Goal: Use online tool/utility: Utilize a website feature to perform a specific function

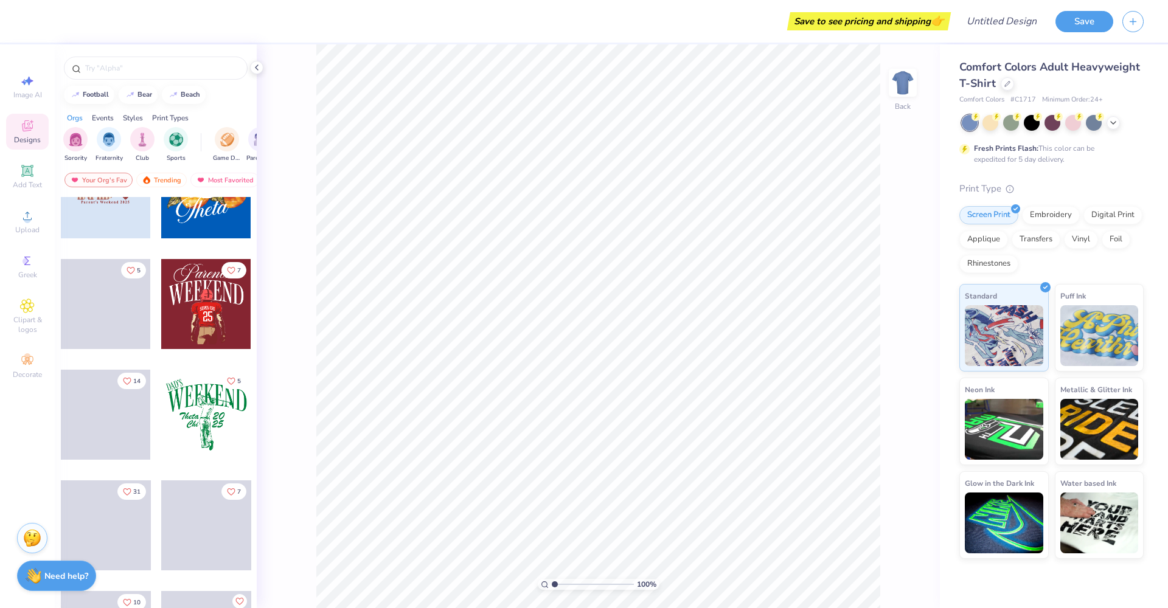
scroll to position [1680, 0]
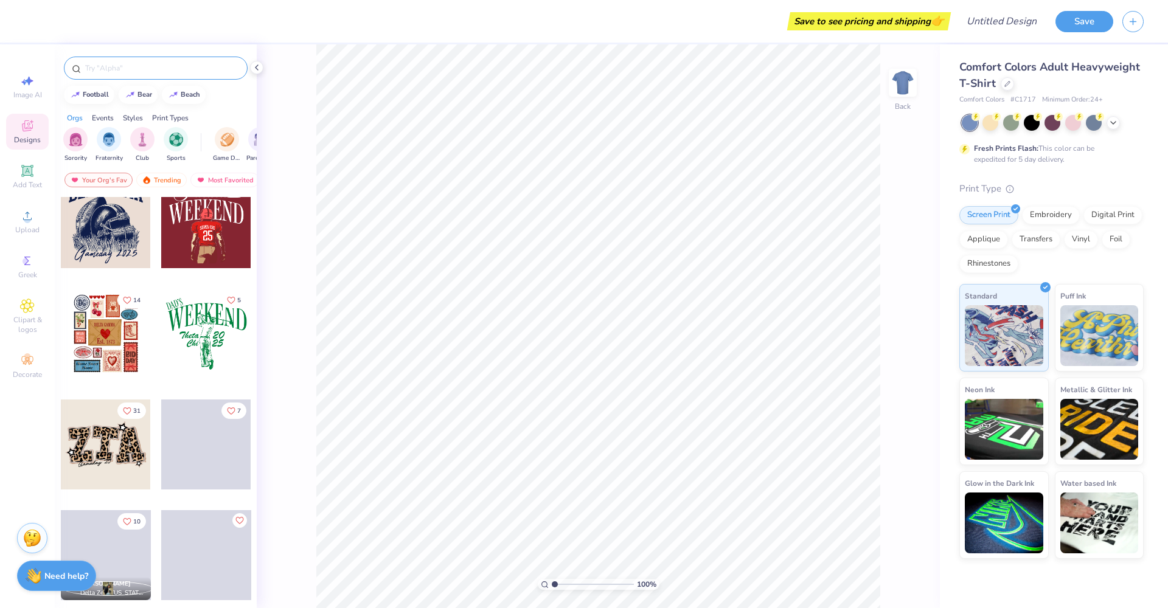
click at [120, 65] on input "text" at bounding box center [162, 68] width 156 height 12
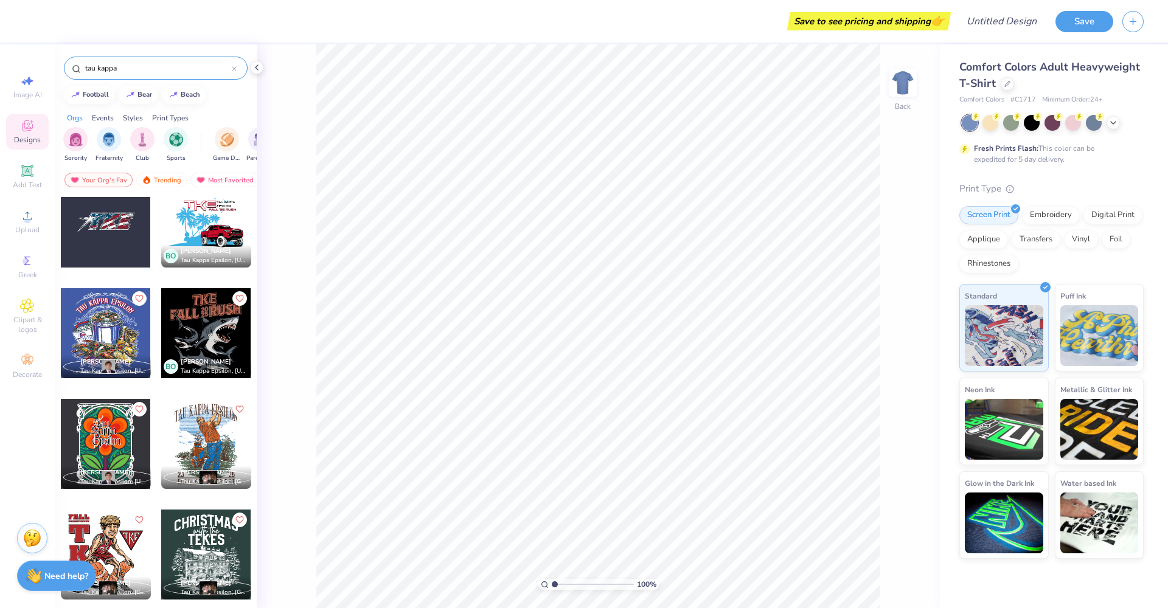
scroll to position [0, 0]
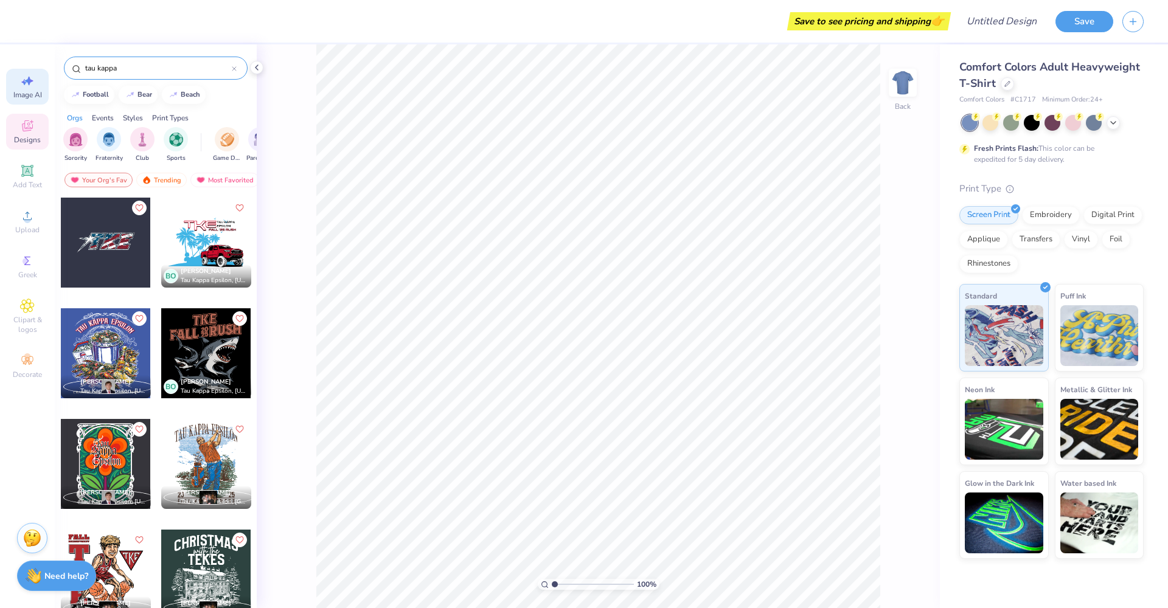
type input "tau kappa"
click at [29, 89] on div "Image AI" at bounding box center [27, 87] width 43 height 36
select select "4"
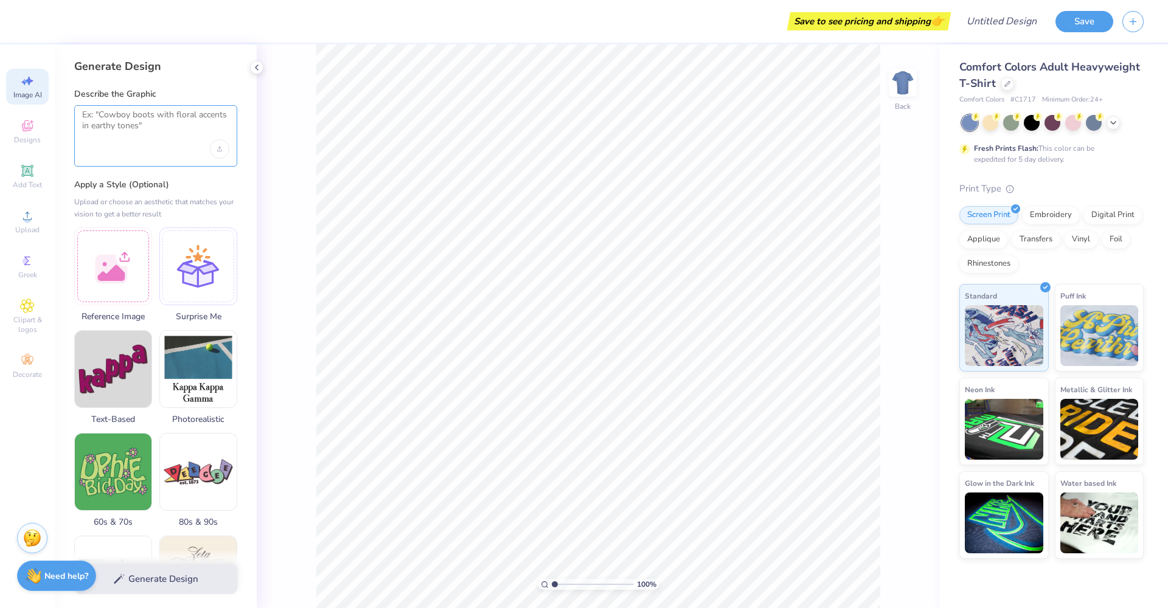
click at [159, 120] on textarea at bounding box center [155, 124] width 147 height 30
click at [218, 148] on icon "Upload image" at bounding box center [219, 149] width 5 height 5
click at [127, 115] on textarea at bounding box center [155, 124] width 147 height 30
click at [158, 585] on div "Generate Design" at bounding box center [156, 579] width 202 height 59
click at [156, 584] on div "Generate Design" at bounding box center [156, 579] width 202 height 59
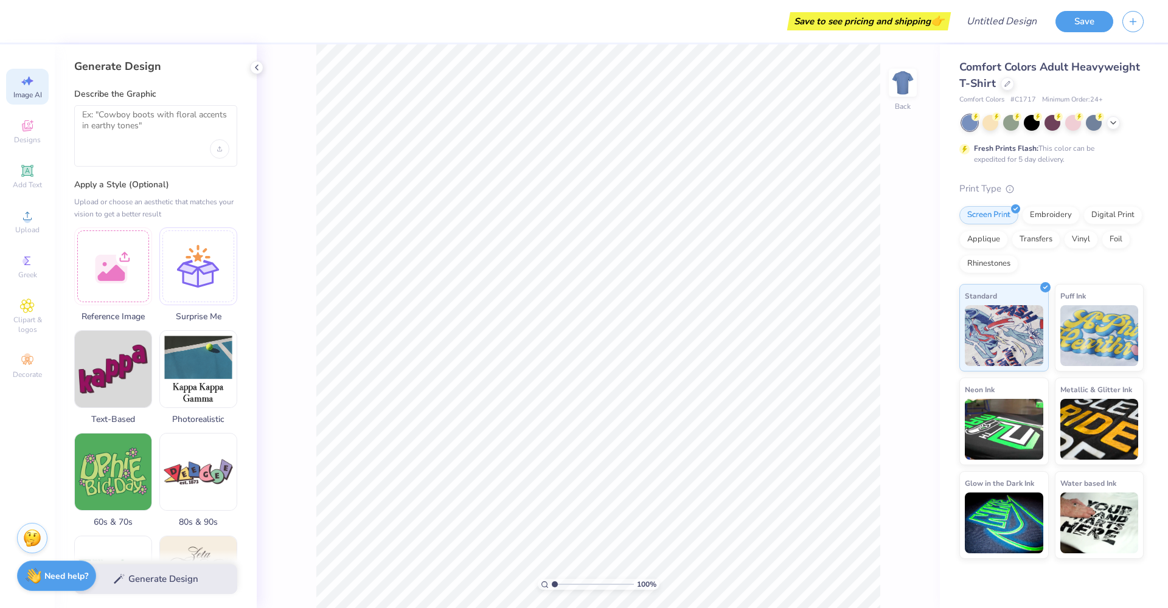
click at [157, 584] on div "Generate Design" at bounding box center [156, 579] width 202 height 59
click at [167, 578] on div "Generate Design" at bounding box center [156, 579] width 202 height 59
click at [175, 124] on textarea at bounding box center [155, 124] width 147 height 30
click at [218, 148] on icon "Upload image" at bounding box center [219, 149] width 5 height 5
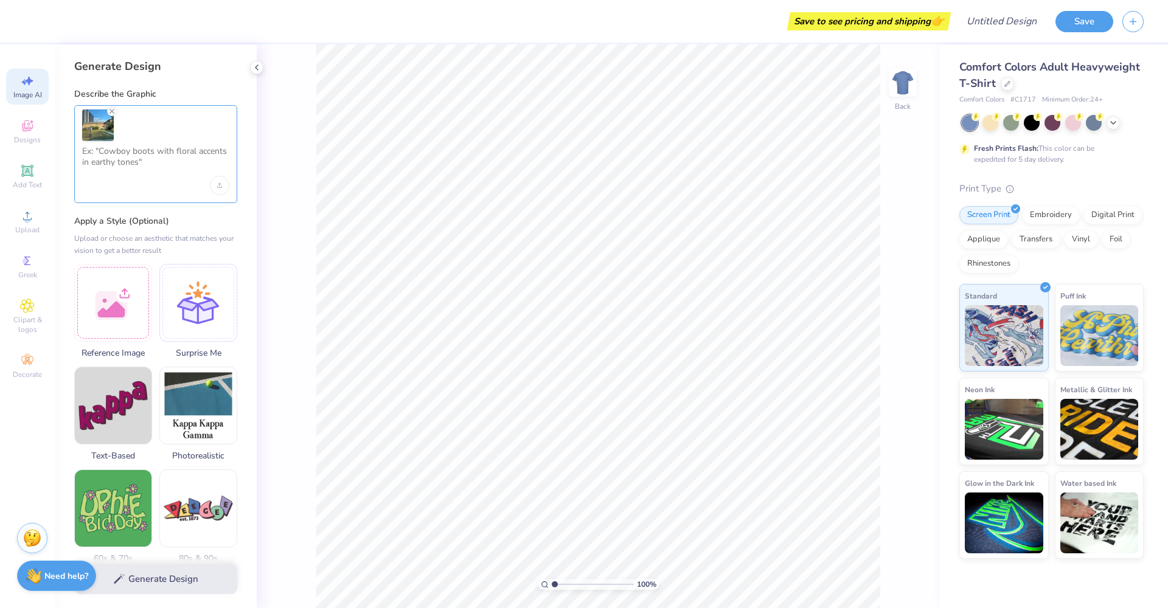
click at [147, 173] on textarea at bounding box center [155, 161] width 147 height 30
type textarea "put our house on a shirt but make it grainy"
click at [174, 586] on button "Generate Design" at bounding box center [155, 576] width 163 height 30
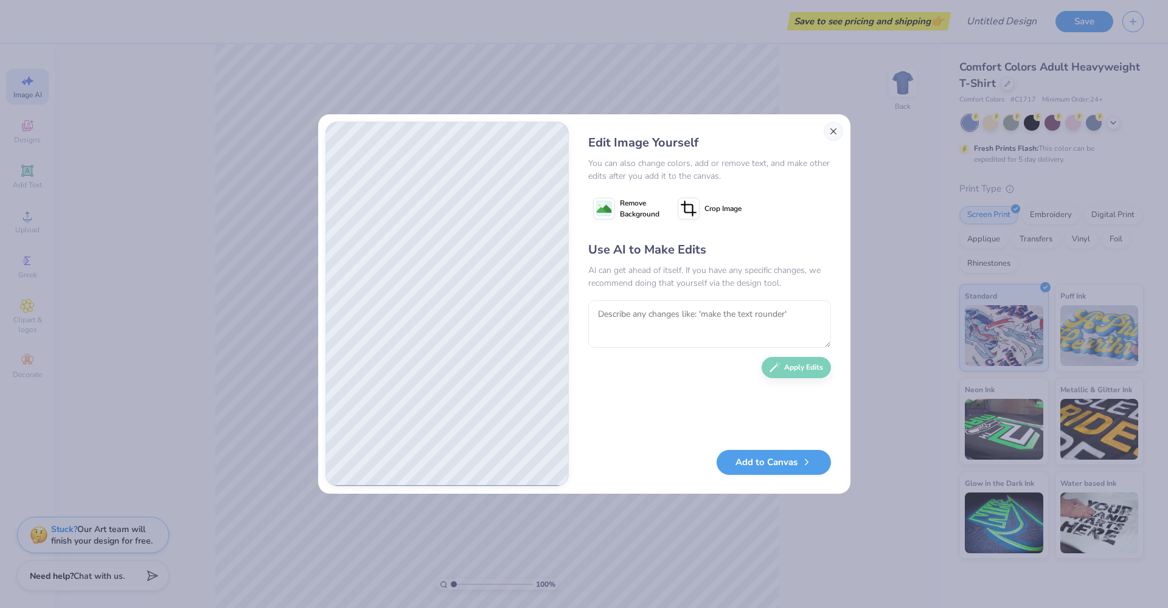
click at [830, 132] on button "Close" at bounding box center [833, 131] width 19 height 19
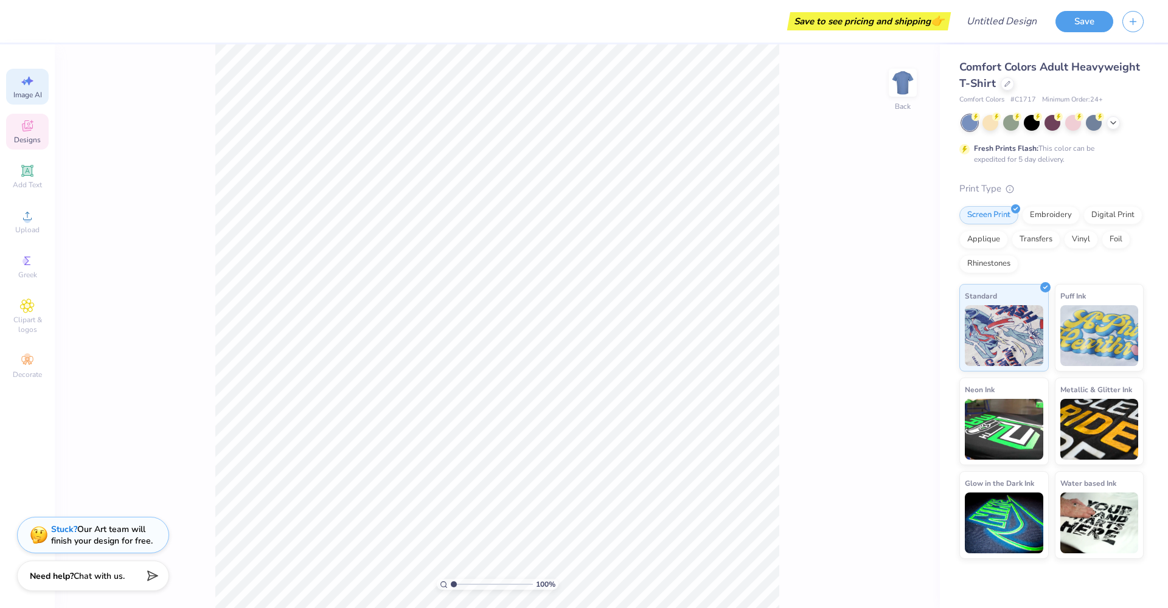
click at [32, 125] on icon at bounding box center [27, 126] width 15 height 15
